Goal: Task Accomplishment & Management: Manage account settings

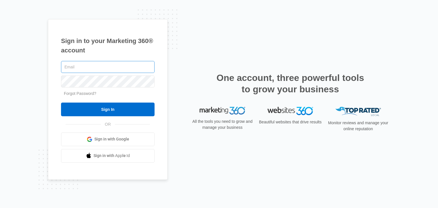
click at [113, 64] on input "text" at bounding box center [108, 67] width 94 height 12
type input "[PERSON_NAME][EMAIL_ADDRESS][PERSON_NAME][DOMAIN_NAME]"
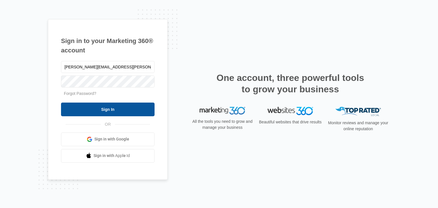
click at [130, 116] on input "Sign In" at bounding box center [108, 110] width 94 height 14
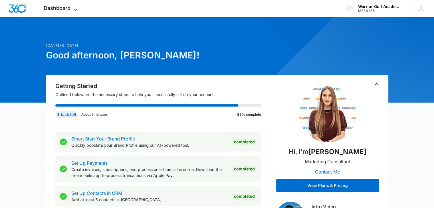
click at [69, 5] on span "Dashboard" at bounding box center [57, 8] width 27 height 6
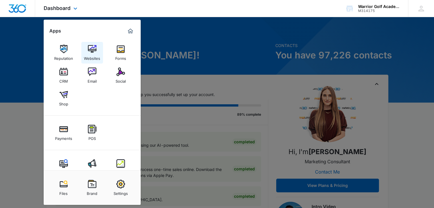
click at [93, 51] on img at bounding box center [92, 49] width 9 height 9
